Goal: Navigation & Orientation: Find specific page/section

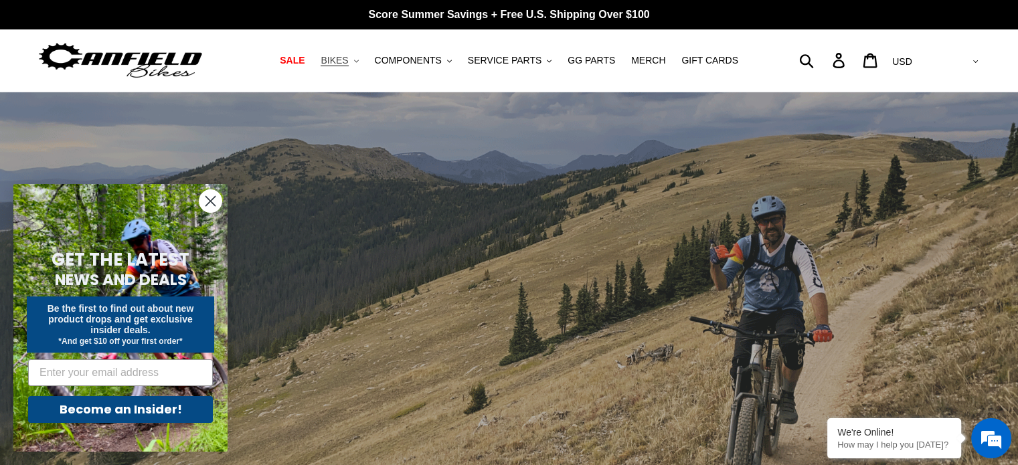
click at [359, 62] on icon "button" at bounding box center [356, 61] width 5 height 3
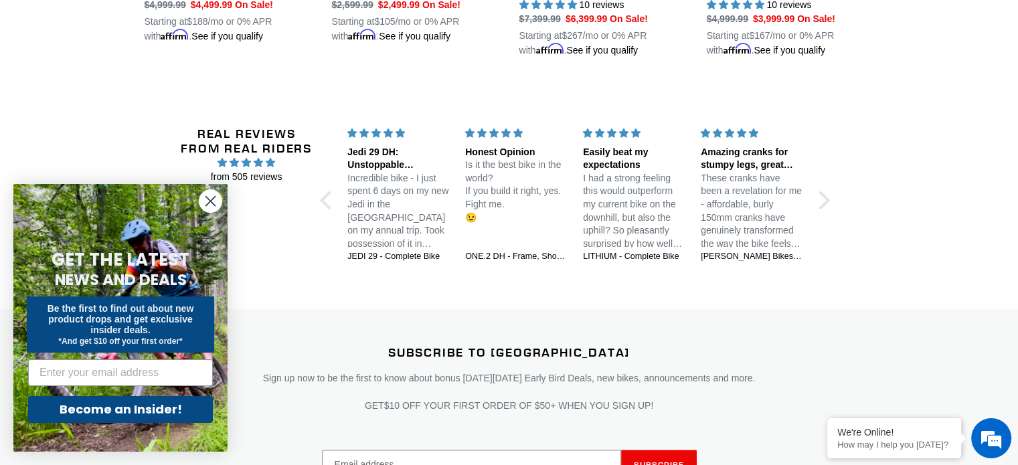
scroll to position [2142, 0]
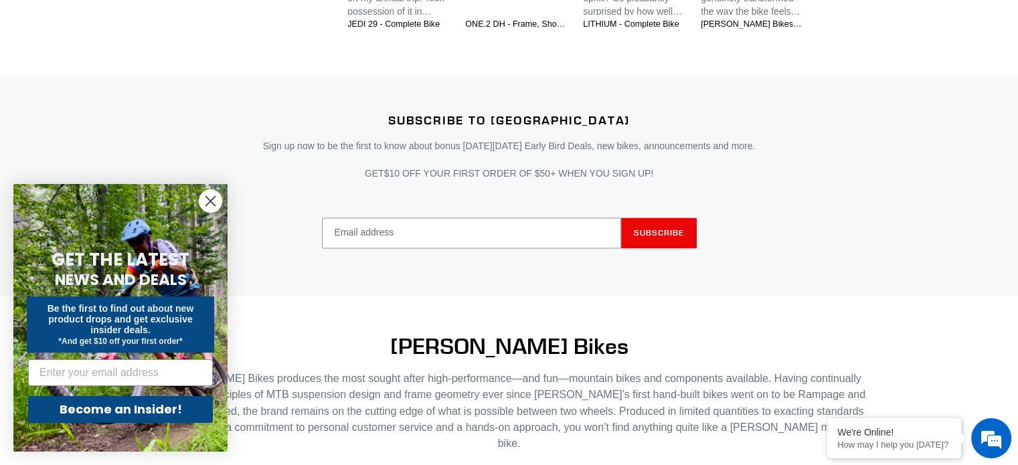
click at [212, 199] on icon "Close dialog" at bounding box center [210, 201] width 9 height 9
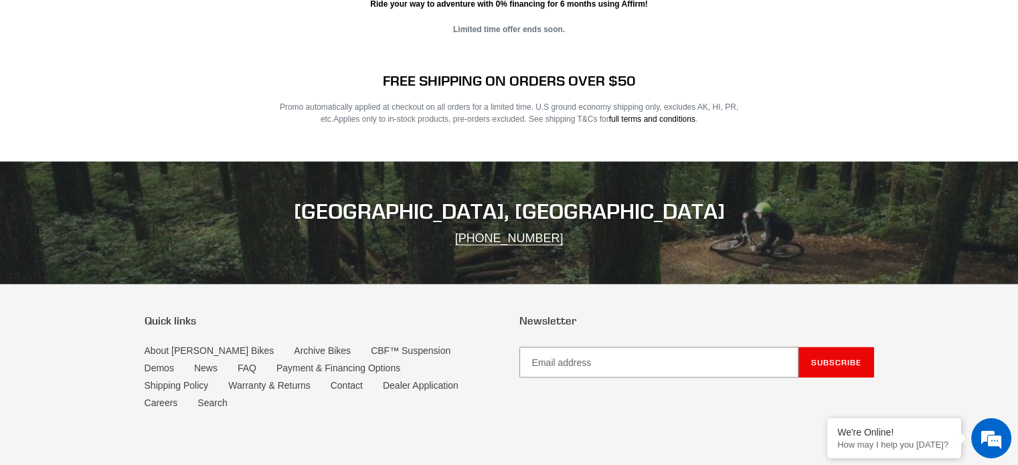
scroll to position [2715, 0]
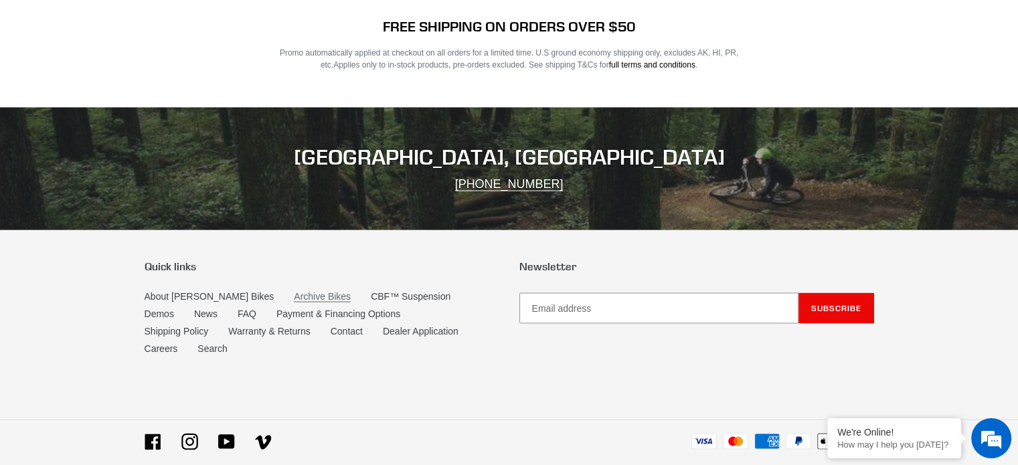
click at [294, 291] on link "Archive Bikes" at bounding box center [322, 296] width 57 height 11
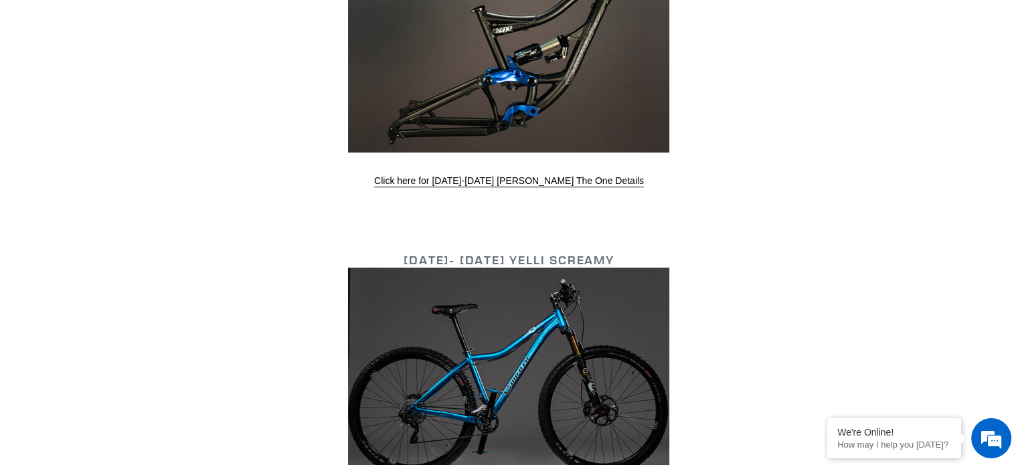
scroll to position [5168, 0]
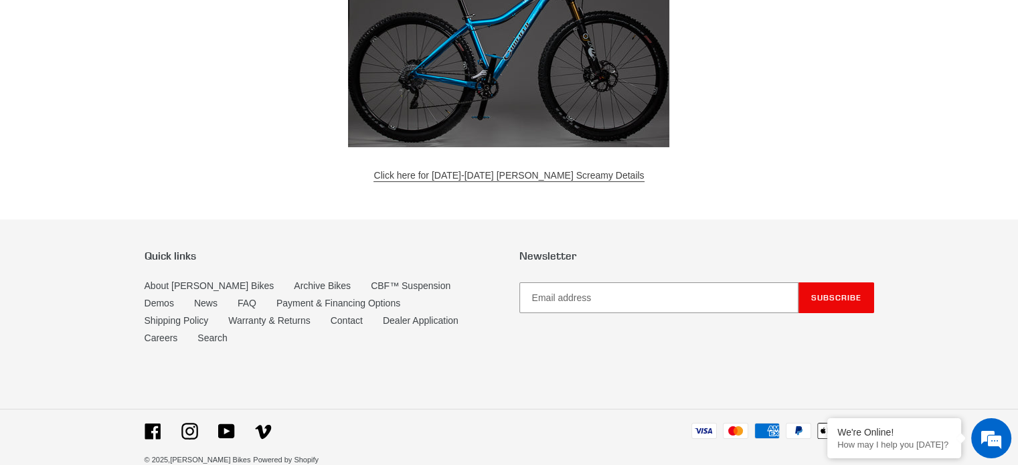
click at [538, 170] on link "Click here for [DATE]-[DATE] [PERSON_NAME] Screamy Details" at bounding box center [508, 176] width 270 height 12
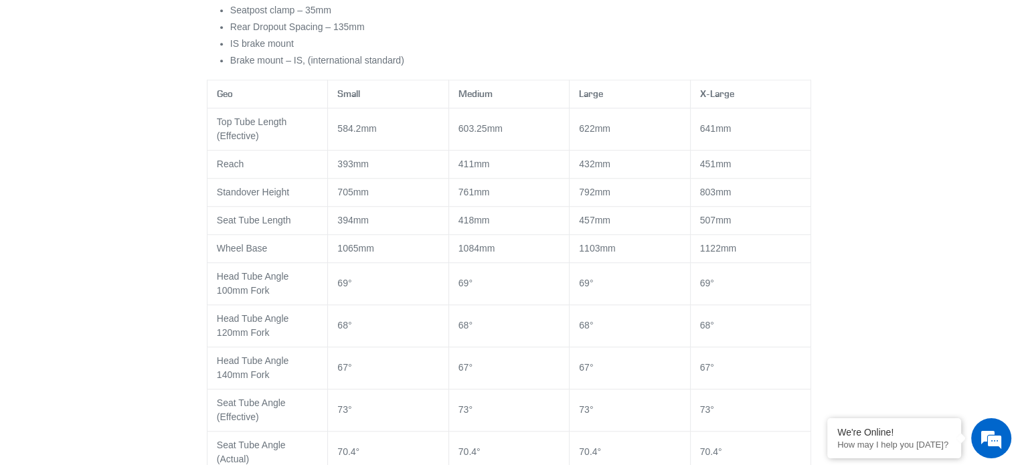
scroll to position [1071, 0]
